Goal: Task Accomplishment & Management: Use online tool/utility

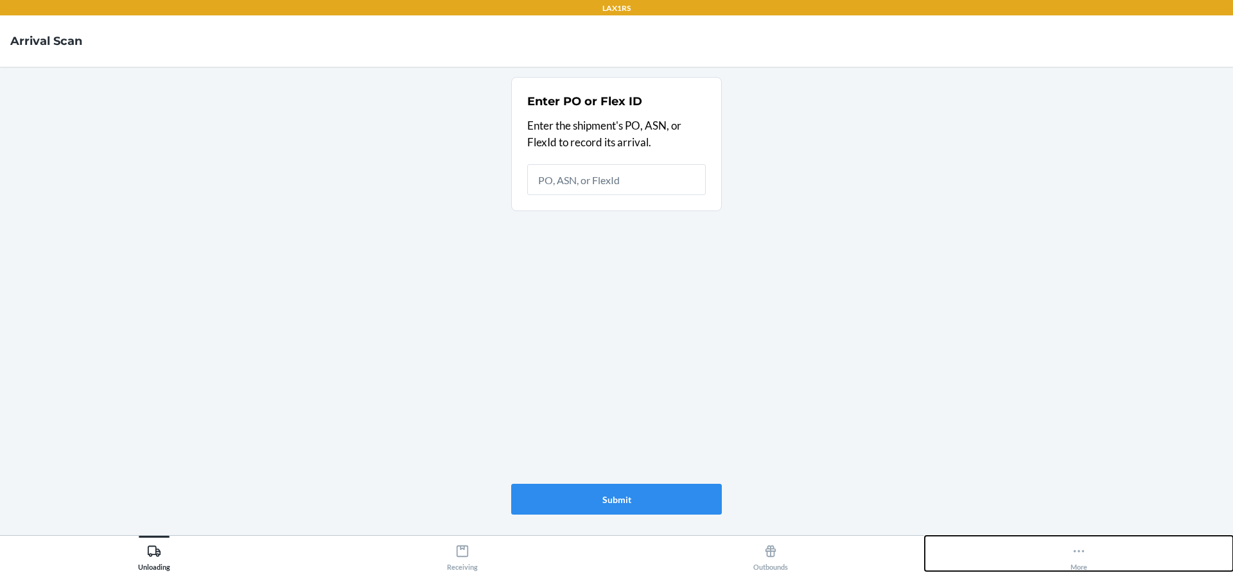
click at [1082, 557] on icon at bounding box center [1079, 551] width 14 height 14
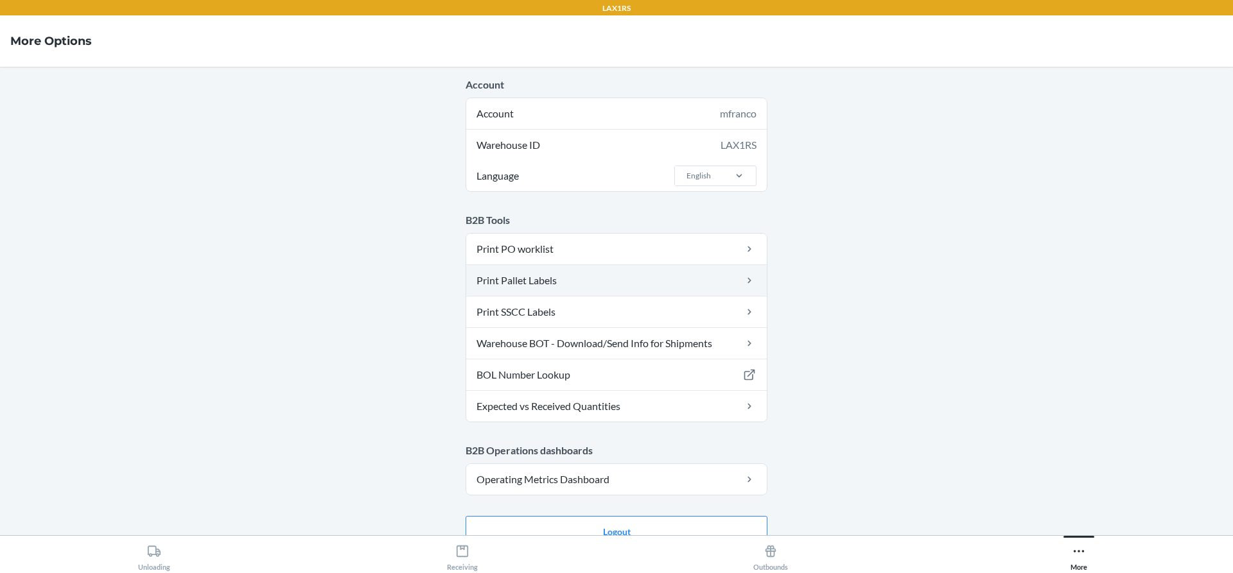
click at [734, 284] on link "Print Pallet Labels" at bounding box center [616, 280] width 300 height 31
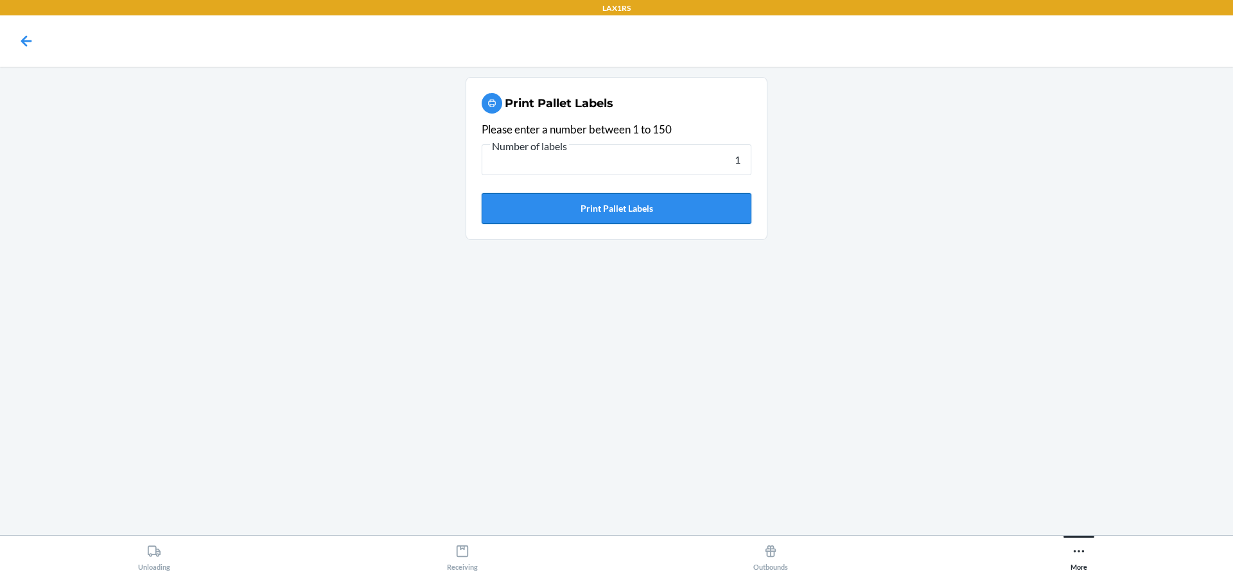
type input "1"
click at [688, 218] on button "Print Pallet Labels" at bounding box center [617, 208] width 270 height 31
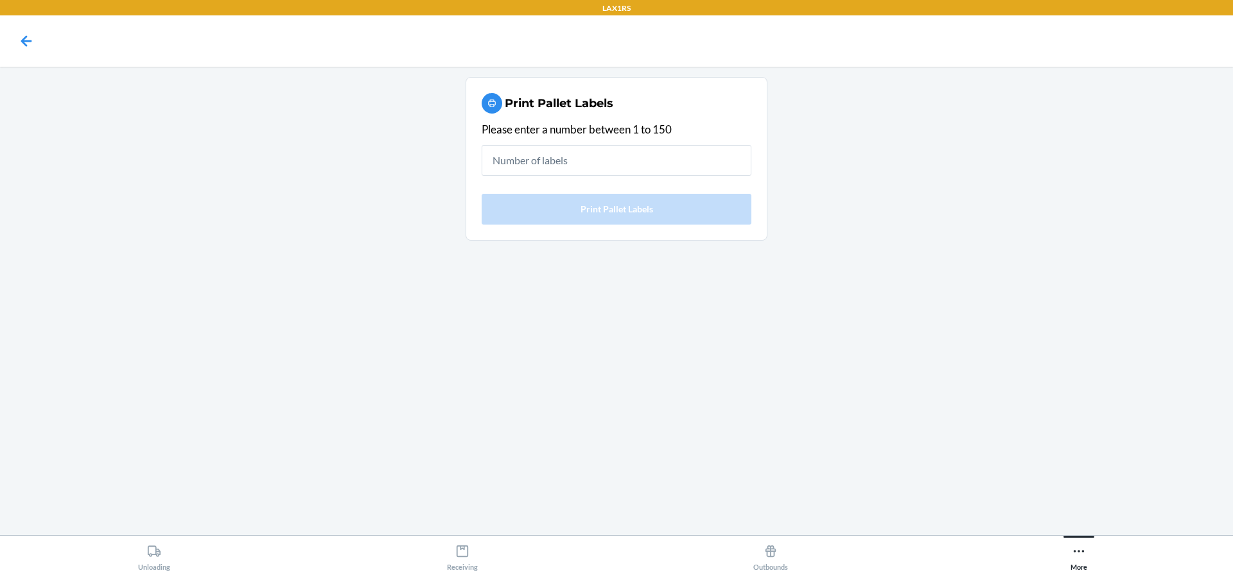
click at [1055, 399] on main "Print Pallet Labels Please enter a number between 1 to 150 Print Pallet Labels" at bounding box center [616, 301] width 1233 height 469
click at [621, 153] on input "text" at bounding box center [617, 160] width 270 height 31
type input "1"
